Goal: Find contact information: Find contact information

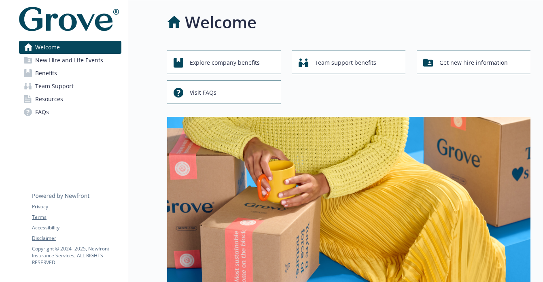
click at [87, 59] on span "New Hire and Life Events" at bounding box center [69, 60] width 68 height 13
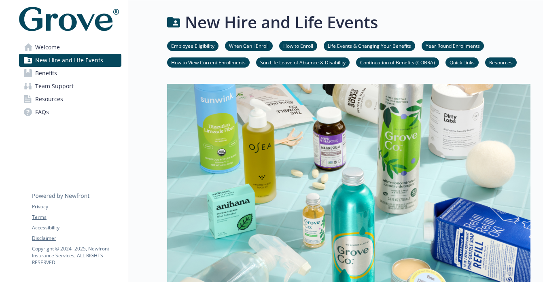
click at [65, 76] on link "Benefits" at bounding box center [70, 73] width 102 height 13
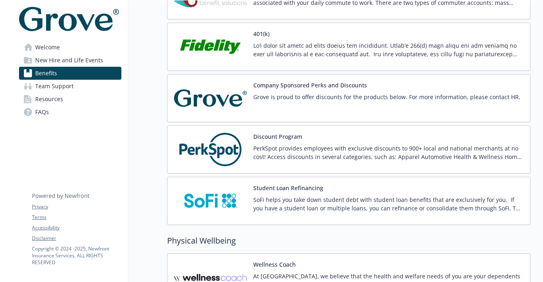
click at [310, 49] on p at bounding box center [388, 49] width 270 height 17
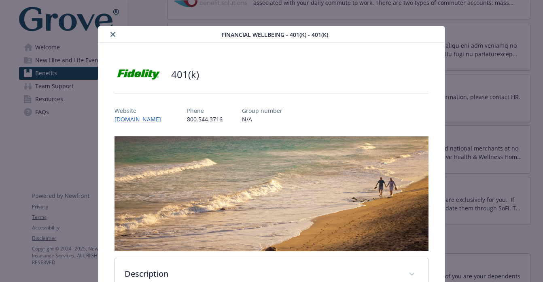
scroll to position [24, 0]
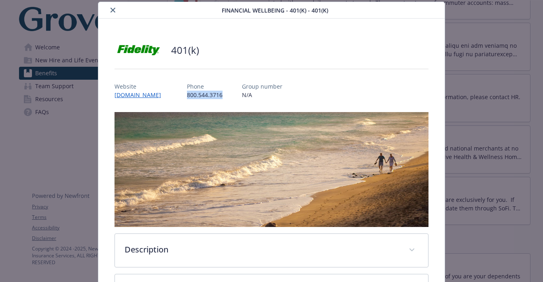
drag, startPoint x: 233, startPoint y: 93, endPoint x: 194, endPoint y: 97, distance: 39.8
click at [194, 97] on div "Website [DOMAIN_NAME] Phone [PHONE_NUMBER] Group number N/A" at bounding box center [271, 87] width 314 height 23
copy p "800.544.3716"
